Goal: Task Accomplishment & Management: Manage account settings

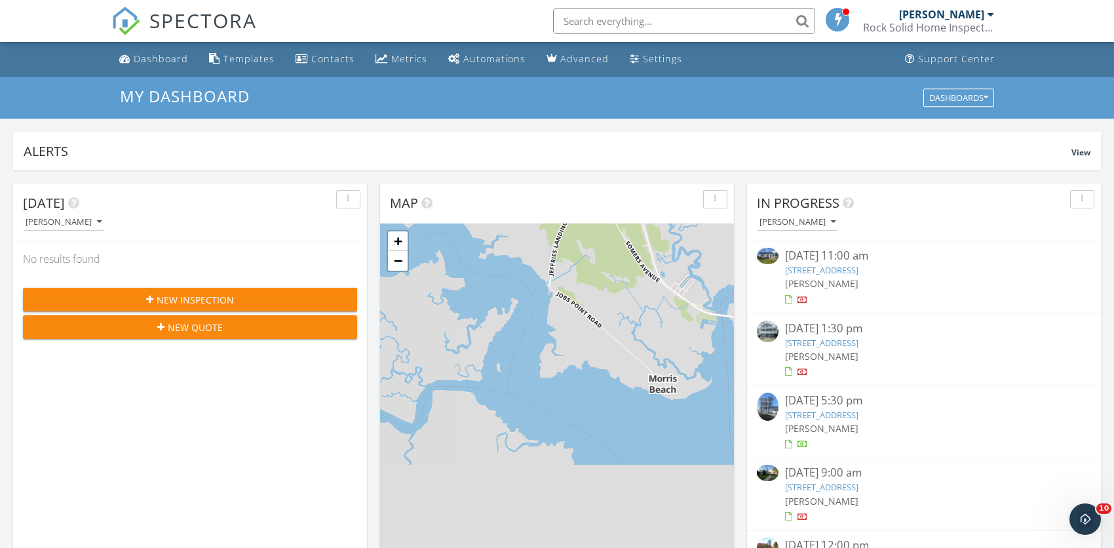
scroll to position [1212, 1134]
click at [677, 25] on input "text" at bounding box center [684, 21] width 262 height 26
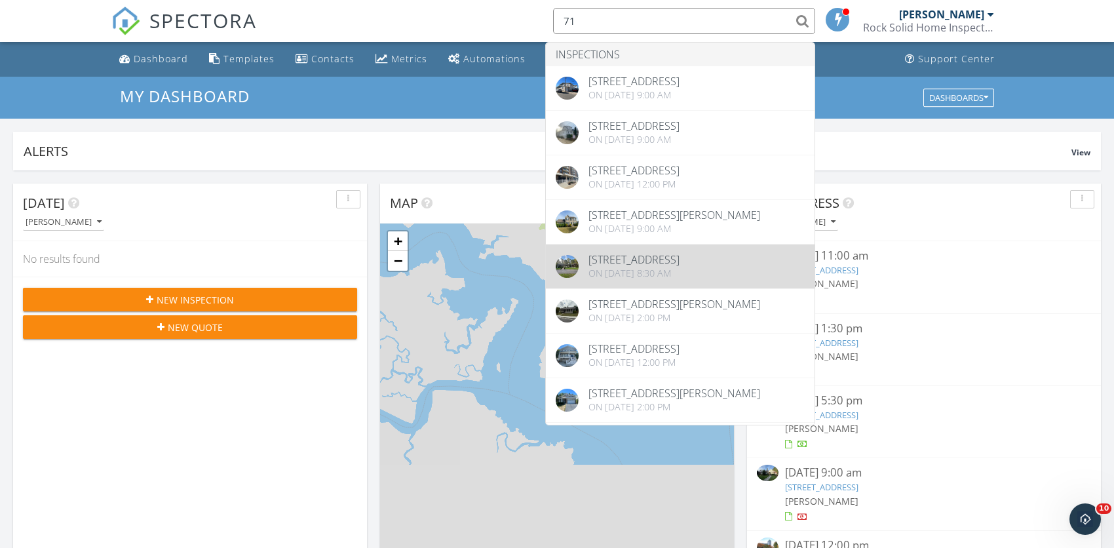
type input "71"
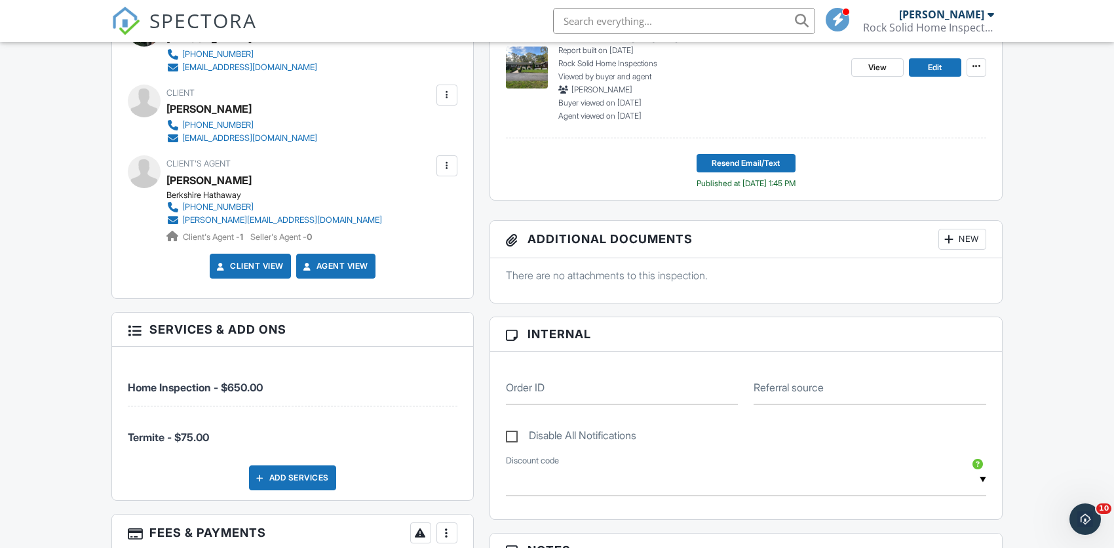
scroll to position [478, 0]
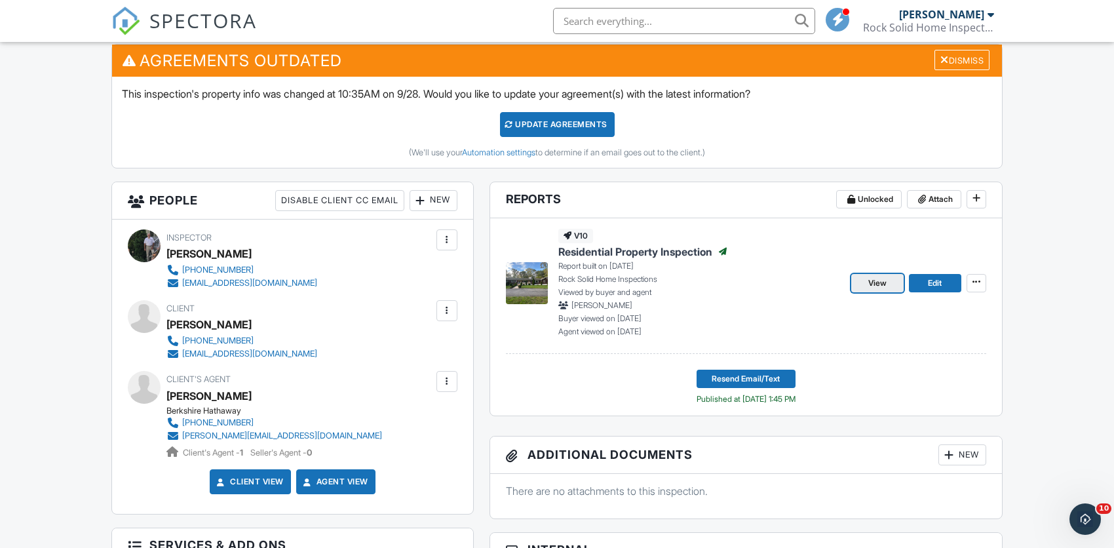
click at [872, 283] on span "View" at bounding box center [877, 283] width 18 height 13
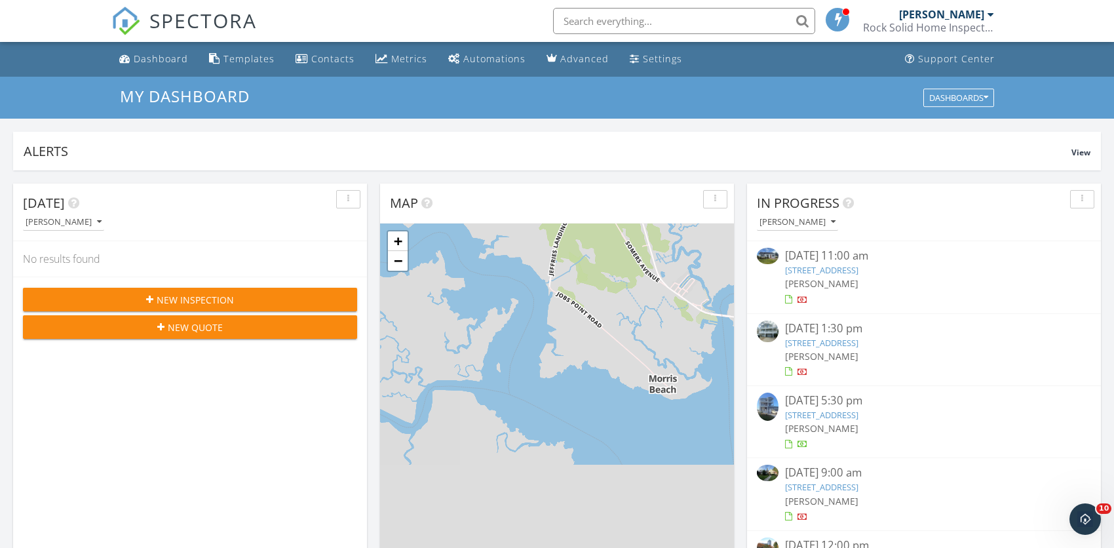
click at [809, 414] on link "223 6th Street N, Brigantine, NJ 08203" at bounding box center [821, 415] width 73 height 12
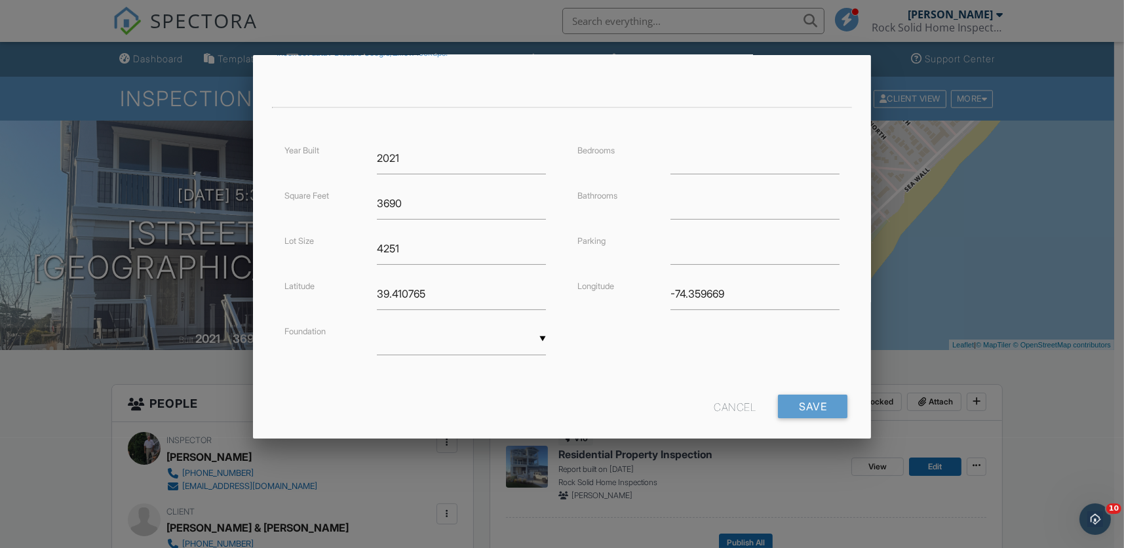
scroll to position [270, 0]
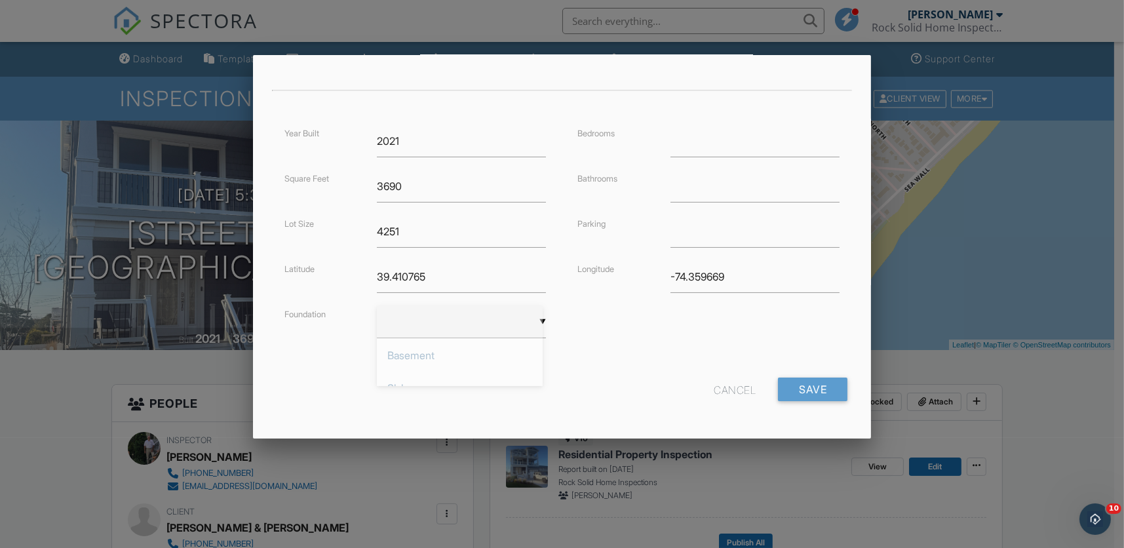
click at [400, 322] on div "▼ Basement Slab Crawlspace Basement Slab Crawlspace" at bounding box center [461, 322] width 169 height 32
click at [411, 418] on span "Crawlspace" at bounding box center [460, 420] width 166 height 33
type input "Crawlspace"
click at [693, 147] on input "number" at bounding box center [754, 141] width 169 height 32
type input "5"
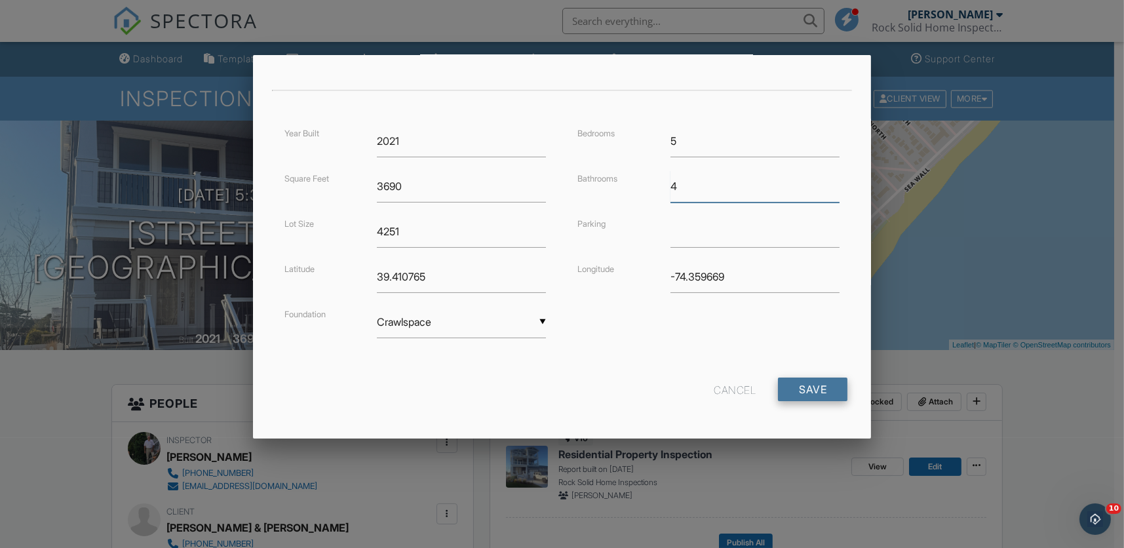
type input "4"
click at [796, 387] on input "Save" at bounding box center [812, 389] width 69 height 24
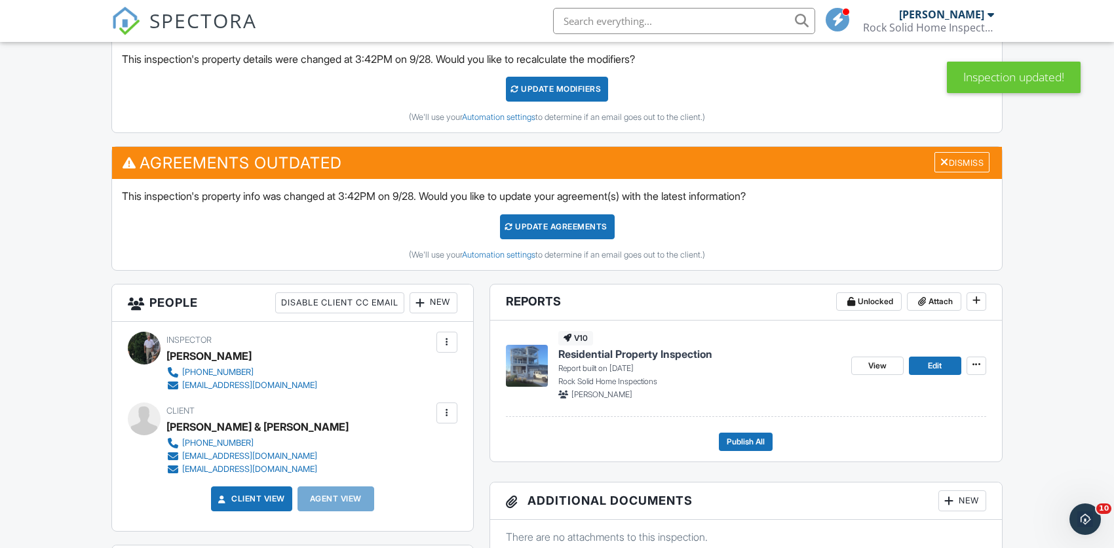
click at [439, 412] on div at bounding box center [446, 412] width 21 height 21
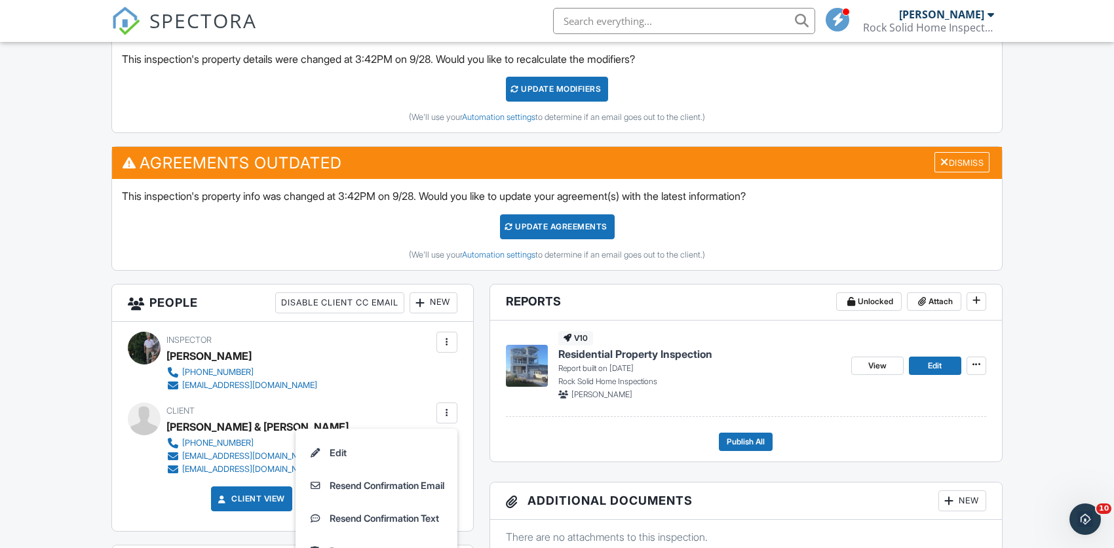
click at [393, 353] on div "Inspector Joseph Craddock 609-432-2678 rocksolidinspections@comcast.net" at bounding box center [293, 362] width 330 height 60
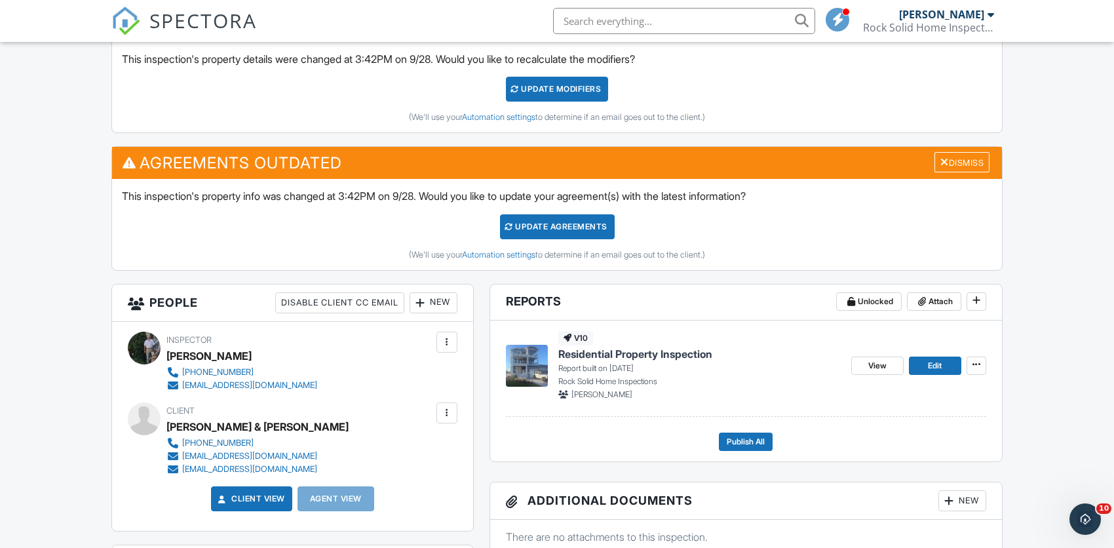
click at [438, 301] on div "New" at bounding box center [434, 302] width 48 height 21
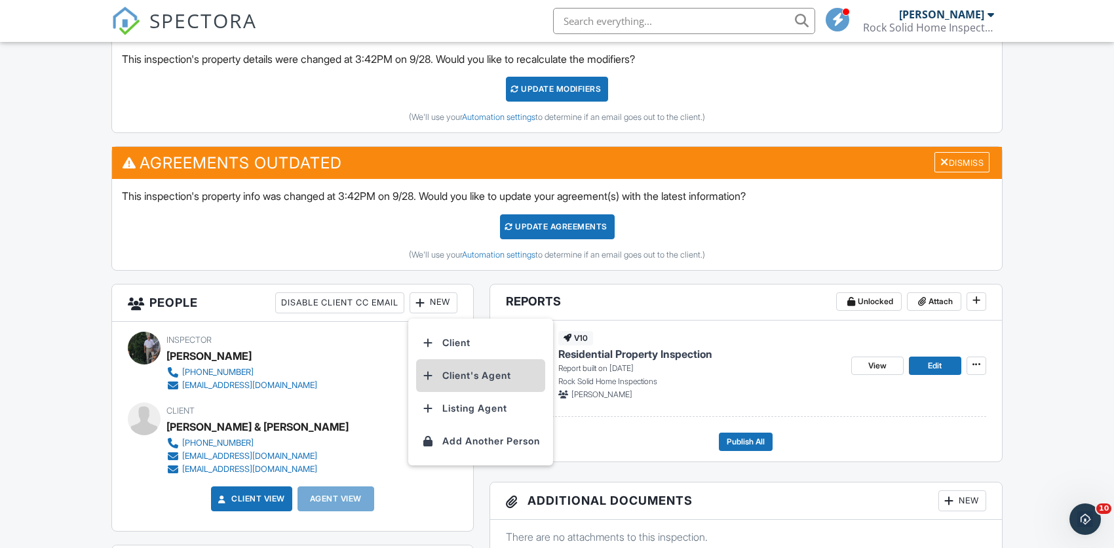
click at [461, 370] on li "Client's Agent" at bounding box center [480, 375] width 129 height 33
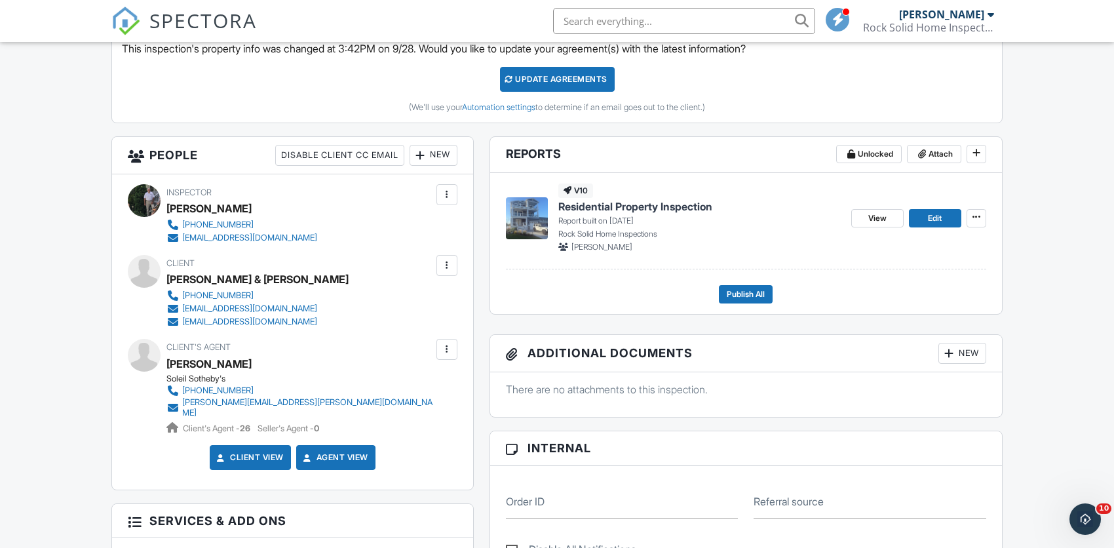
scroll to position [537, 0]
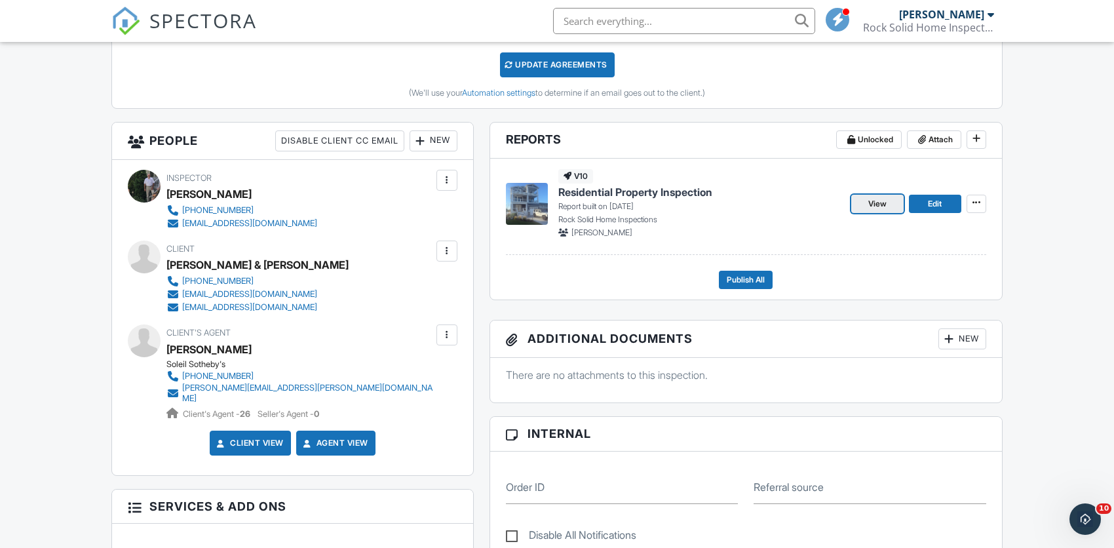
click at [881, 207] on span "View" at bounding box center [877, 203] width 18 height 13
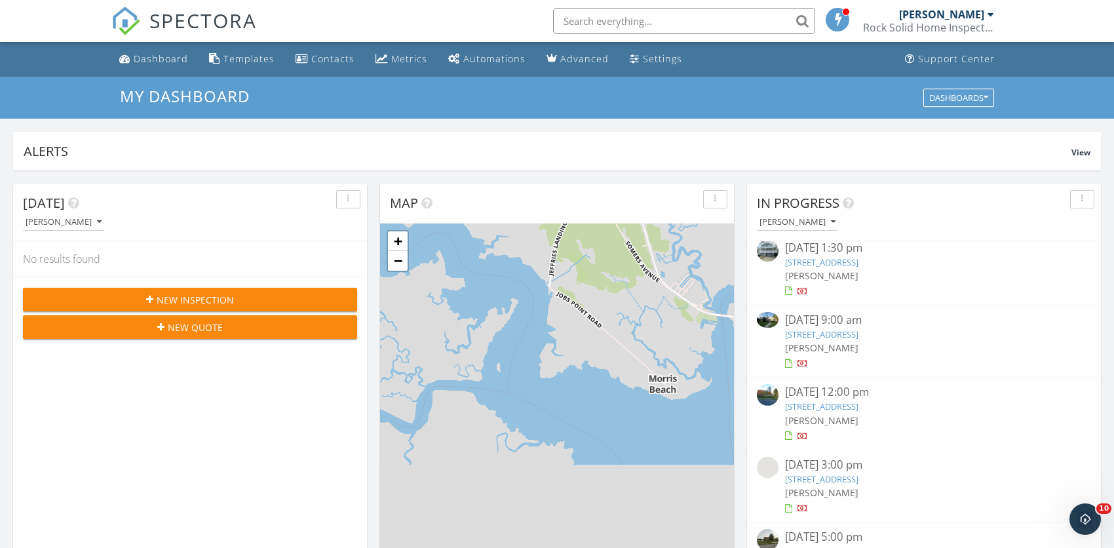
scroll to position [111, 0]
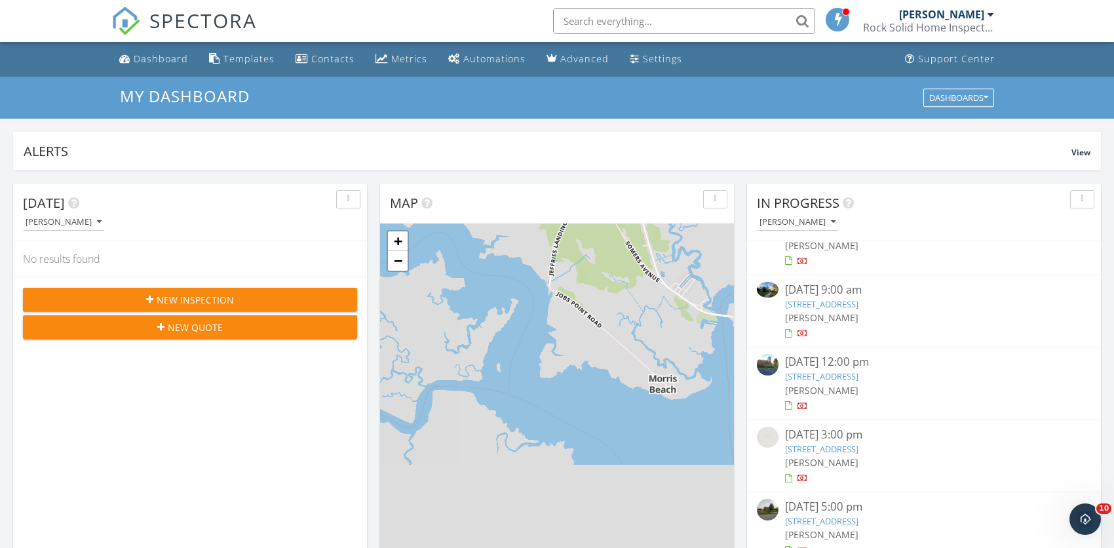
click at [816, 303] on link "198 S Lincoln Avenue, Moorestown, NJ 08057" at bounding box center [821, 304] width 73 height 12
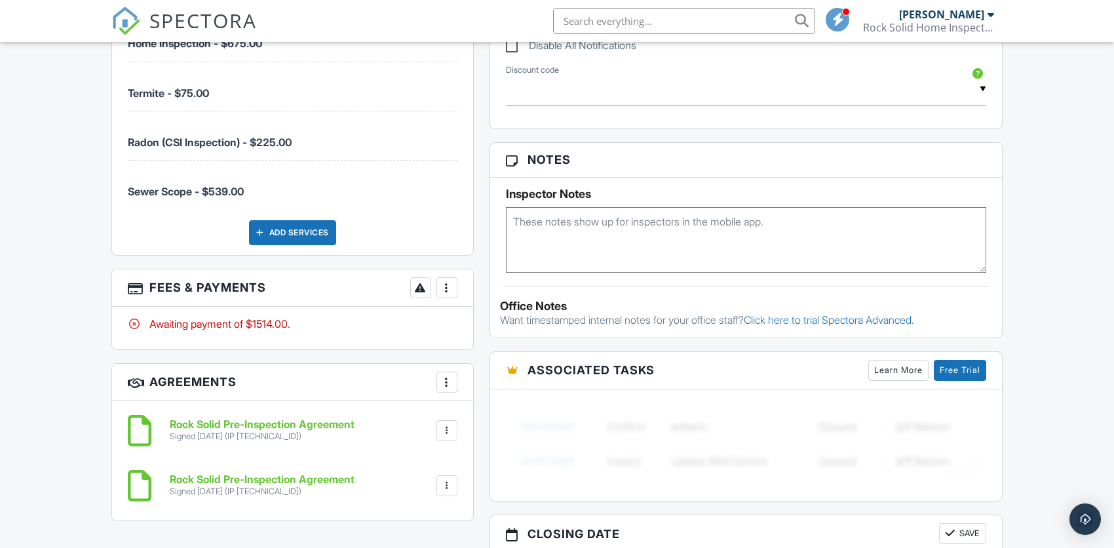
click at [1107, 396] on html "SPECTORA [PERSON_NAME] Rock Solid Home Inspections, LLC Role: Inspector Change …" at bounding box center [557, 138] width 1114 height 1780
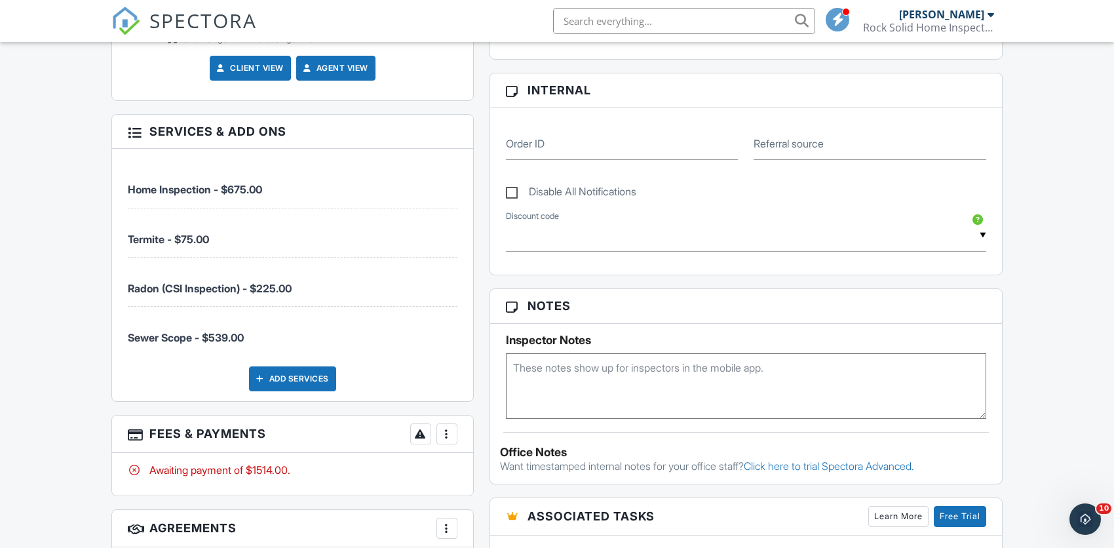
scroll to position [602, 0]
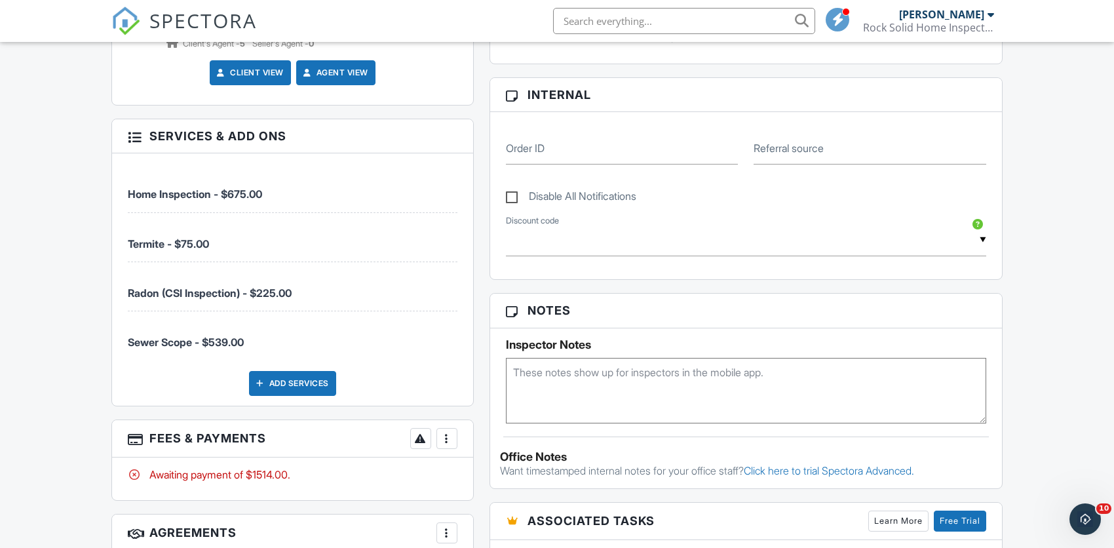
click at [508, 201] on label "Disable All Notifications" at bounding box center [571, 198] width 130 height 16
click at [508, 194] on input "Disable All Notifications" at bounding box center [510, 189] width 9 height 9
checkbox input "true"
click at [452, 445] on div "More" at bounding box center [446, 439] width 21 height 21
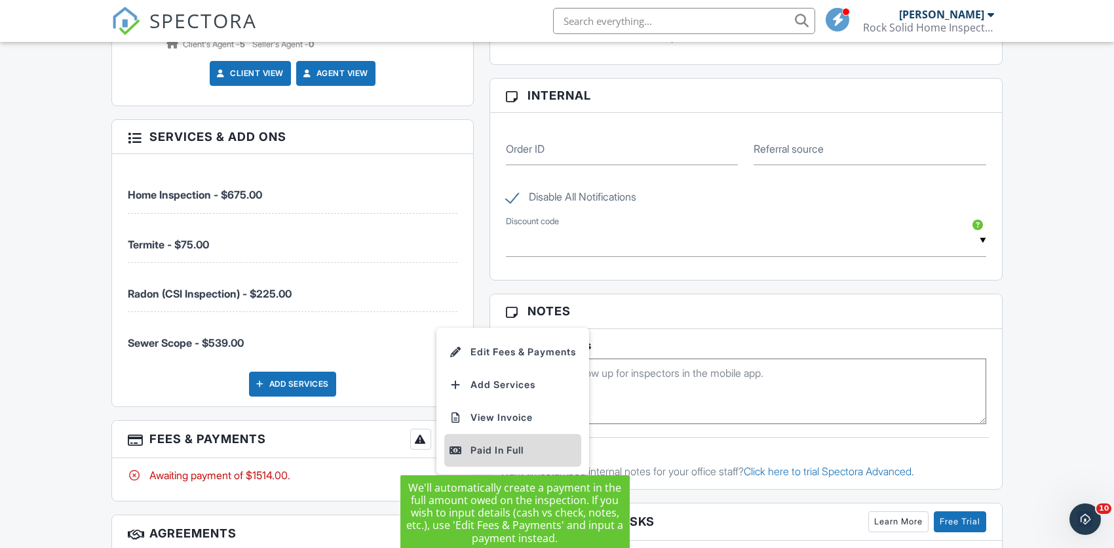
click at [479, 449] on div "Paid In Full" at bounding box center [513, 450] width 126 height 16
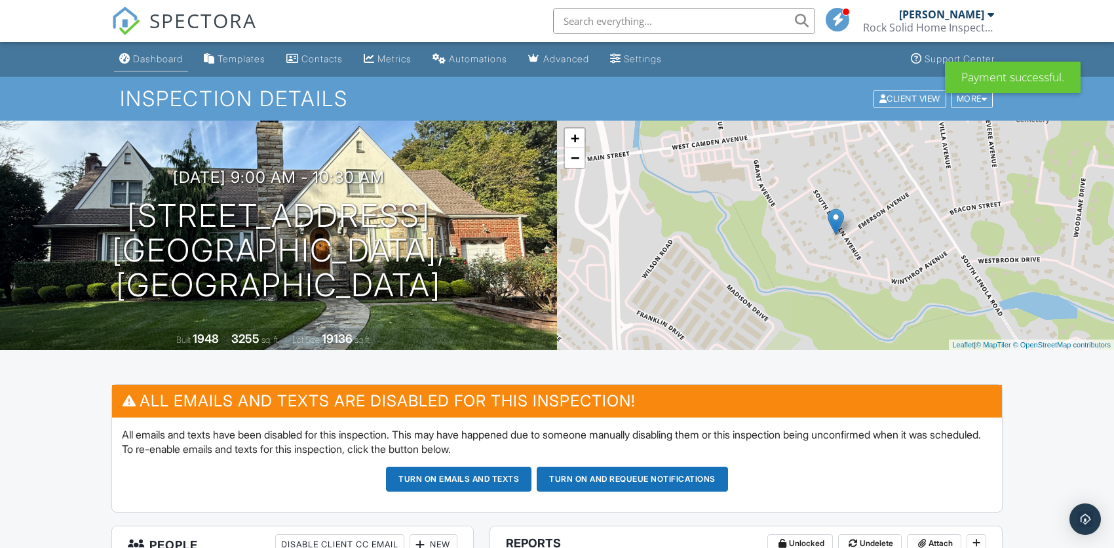
click at [153, 57] on div "Dashboard" at bounding box center [158, 58] width 50 height 11
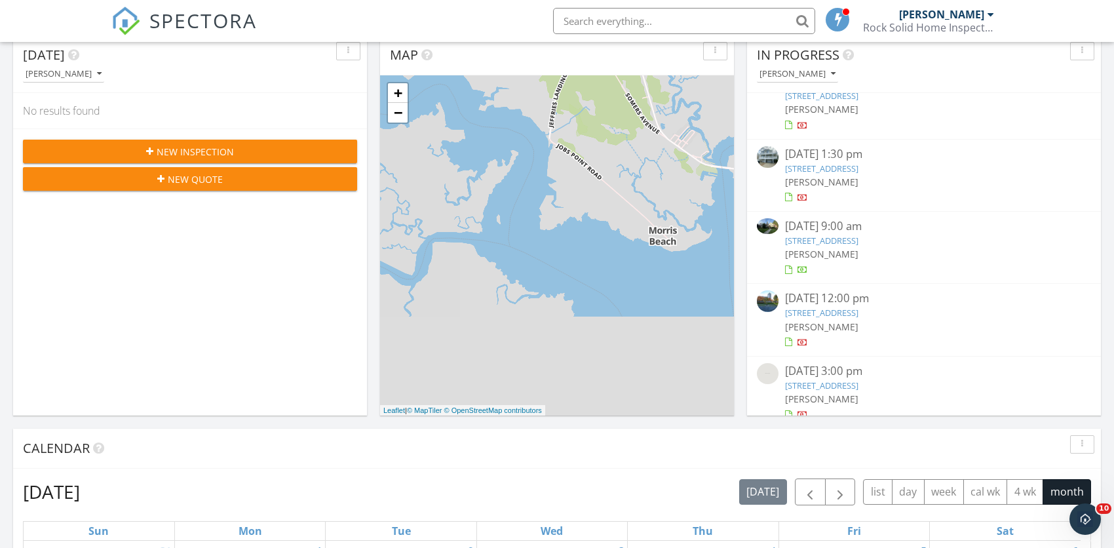
scroll to position [111, 0]
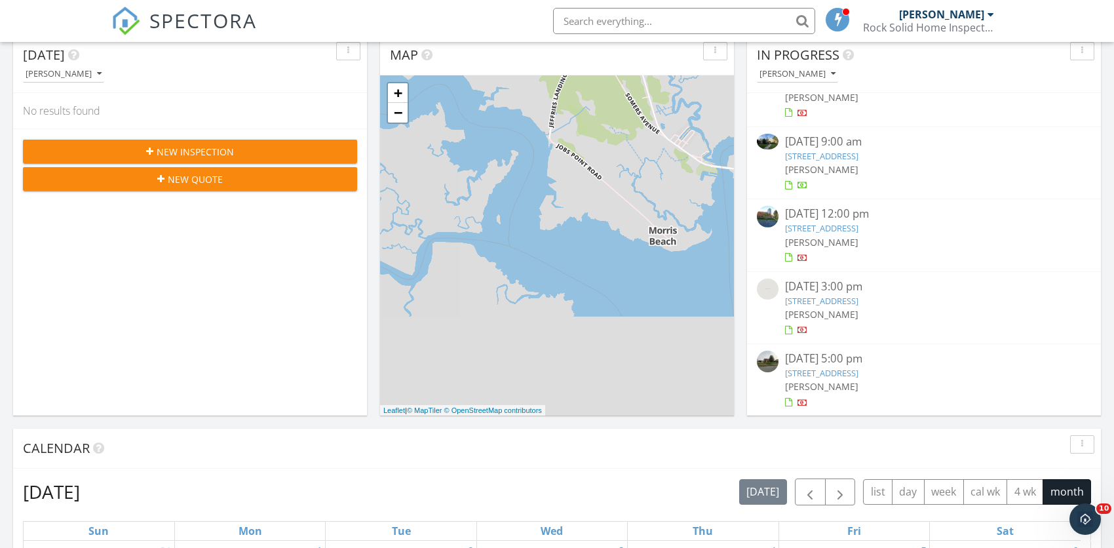
click at [849, 303] on link "21 Bright Avenue, Pennsville Township, NJ 08070" at bounding box center [821, 301] width 73 height 12
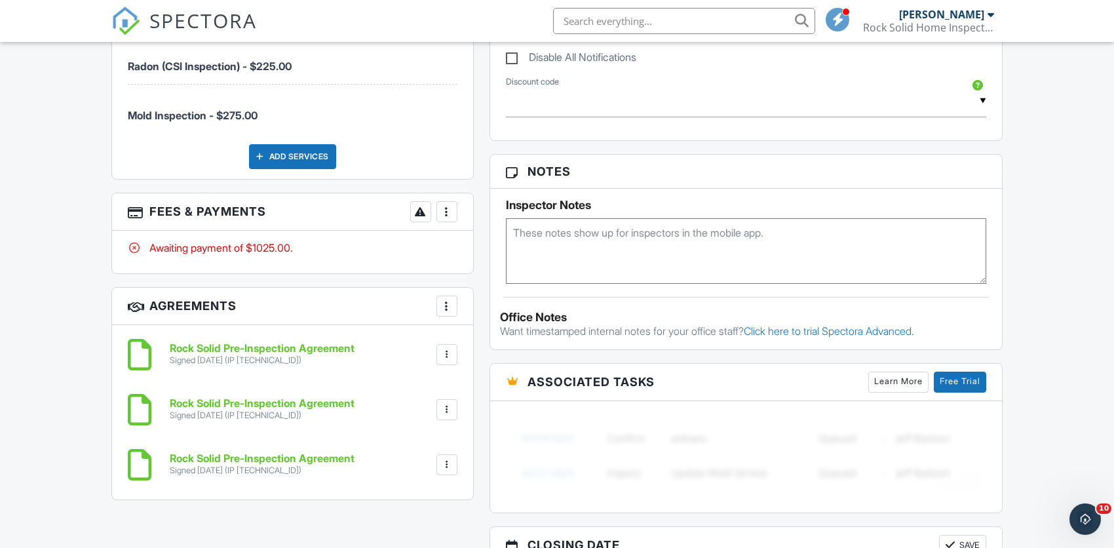
scroll to position [894, 0]
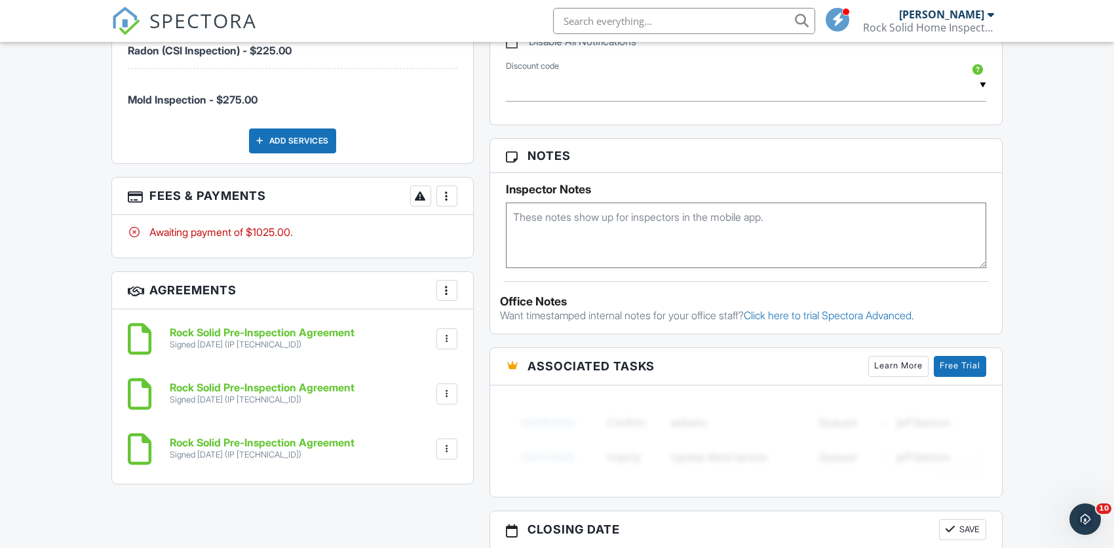
click at [230, 450] on div "Signed [DATE] (IP [TECHNICAL_ID])" at bounding box center [262, 455] width 185 height 10
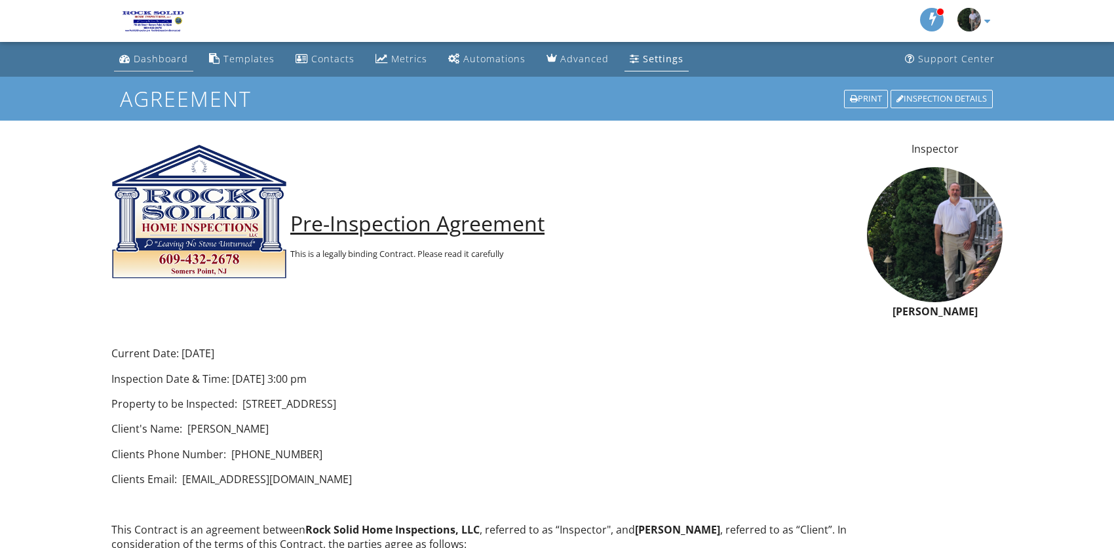
click at [178, 60] on div "Dashboard" at bounding box center [161, 58] width 54 height 12
